Goal: Contribute content

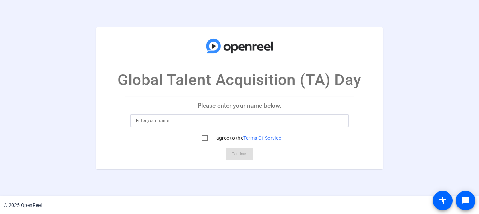
click at [162, 117] on input at bounding box center [239, 121] width 207 height 8
type input "[PERSON_NAME]"
click at [204, 134] on input "I agree to the Terms Of Service" at bounding box center [205, 138] width 14 height 14
checkbox input "true"
click at [238, 151] on span "Continue" at bounding box center [240, 154] width 16 height 11
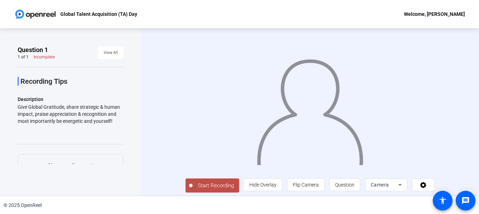
click at [218, 186] on span "Start Recording" at bounding box center [215, 186] width 47 height 8
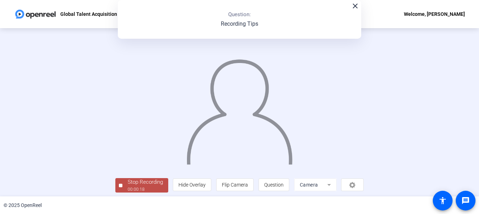
click at [137, 181] on div "Stop Recording" at bounding box center [145, 182] width 35 height 8
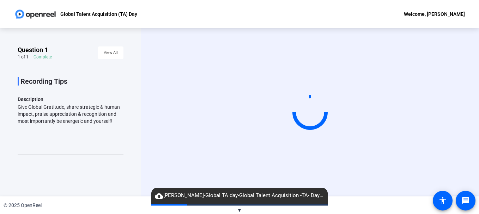
click at [239, 210] on span "▼" at bounding box center [239, 210] width 5 height 6
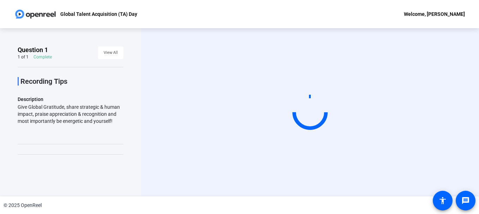
click at [267, 181] on div "Start Recording" at bounding box center [310, 112] width 338 height 168
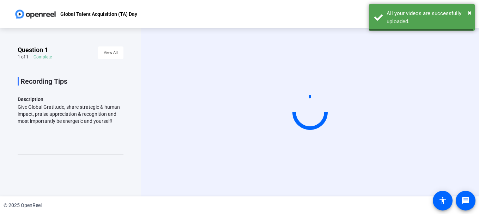
click at [301, 142] on video at bounding box center [310, 113] width 106 height 60
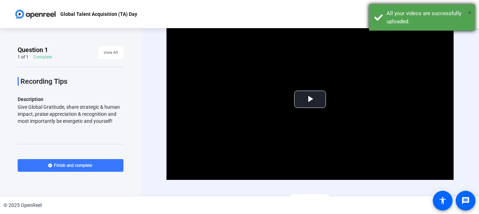
click at [468, 10] on span "×" at bounding box center [469, 12] width 4 height 8
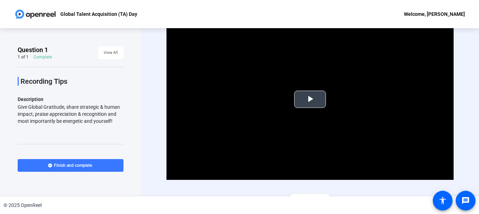
click at [310, 99] on span "Video Player" at bounding box center [310, 99] width 0 height 0
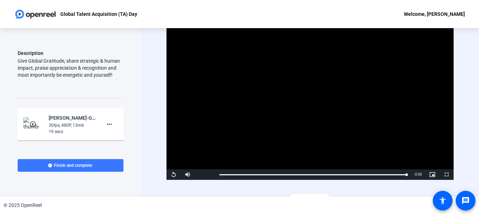
scroll to position [95, 0]
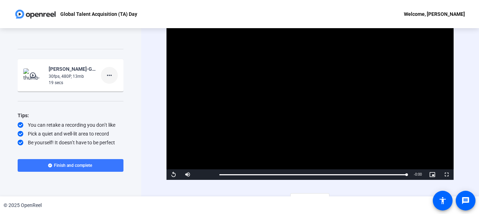
click at [106, 75] on mat-icon "more_horiz" at bounding box center [109, 75] width 8 height 8
click at [111, 90] on span "Delete clip" at bounding box center [117, 90] width 28 height 8
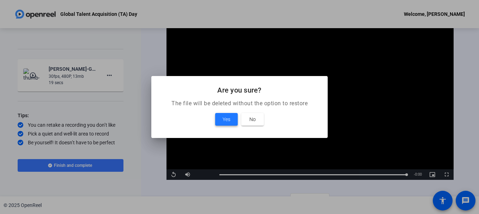
click at [225, 116] on span "Yes" at bounding box center [226, 119] width 8 height 8
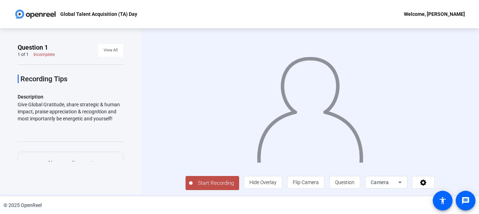
scroll to position [12, 0]
click at [192, 182] on span "Start Recording" at bounding box center [215, 183] width 47 height 8
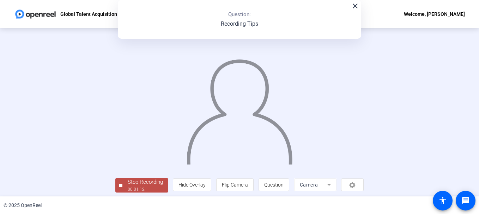
click at [353, 11] on div "close Question: Recording Tips" at bounding box center [239, 19] width 243 height 39
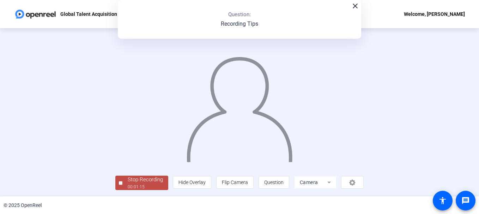
scroll to position [43, 0]
click at [128, 182] on div "Stop Recording" at bounding box center [145, 180] width 35 height 8
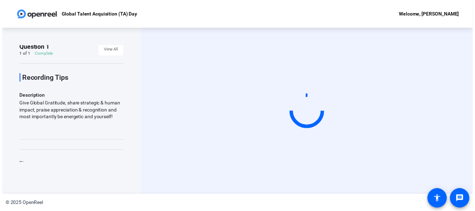
scroll to position [35, 0]
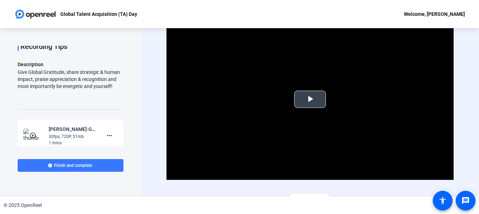
click at [310, 99] on span "Video Player" at bounding box center [310, 99] width 0 height 0
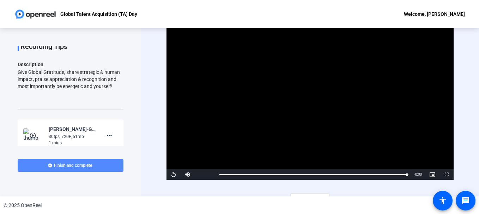
click at [72, 164] on span "Finish and complete" at bounding box center [73, 166] width 38 height 6
